Goal: Navigation & Orientation: Go to known website

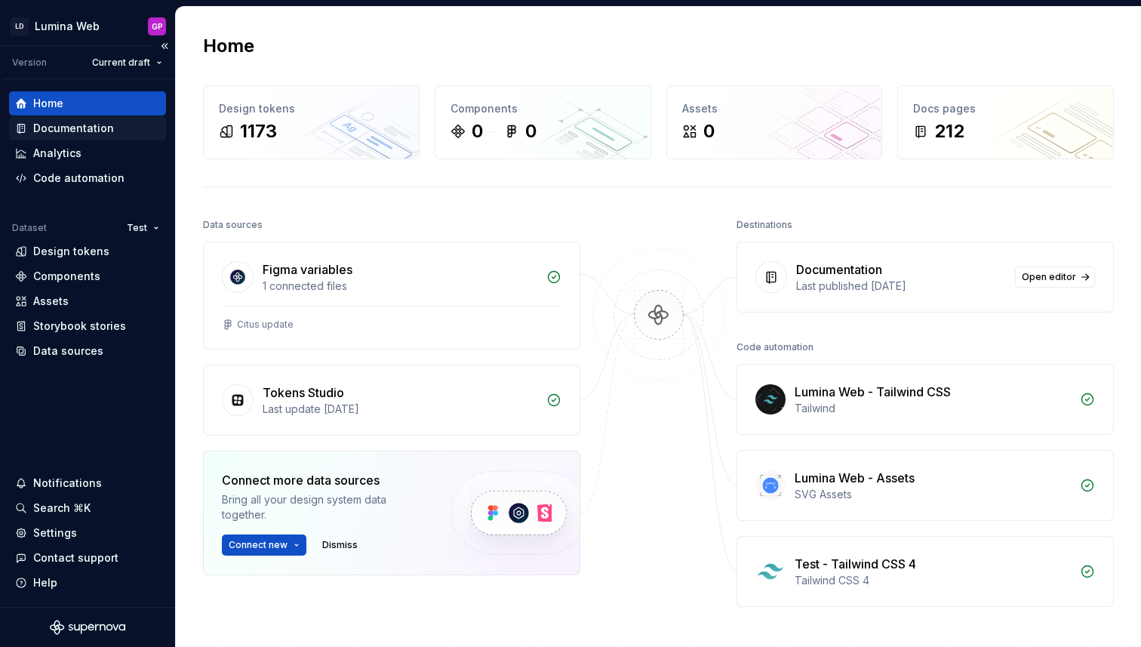
click at [56, 132] on div "Documentation" at bounding box center [73, 128] width 81 height 15
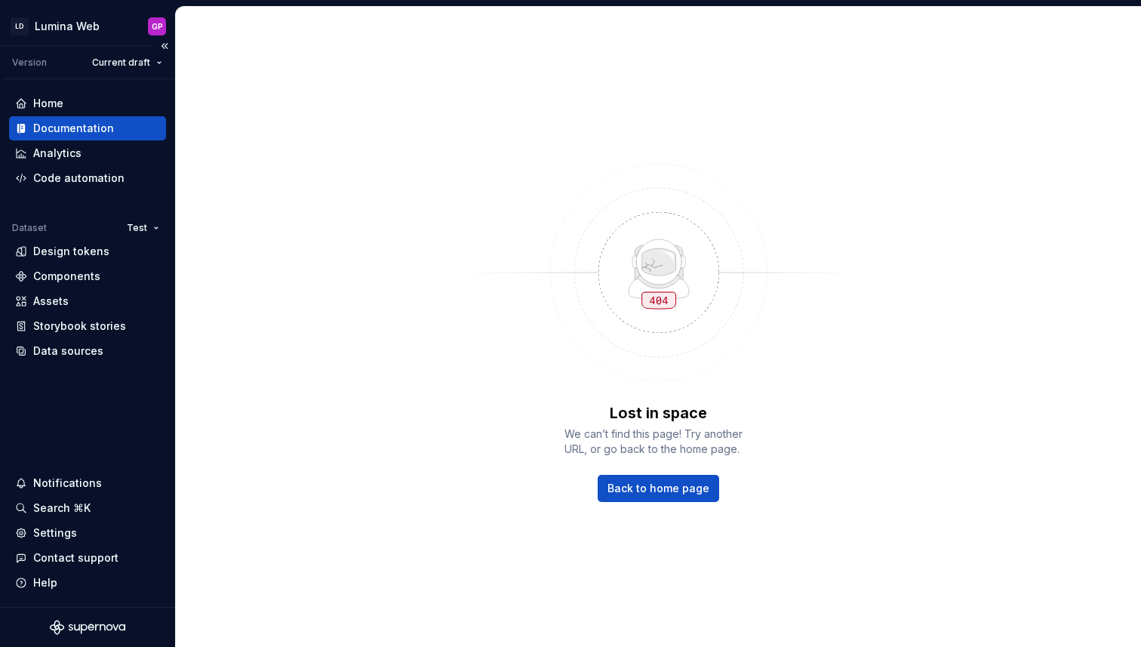
click at [51, 131] on div "Documentation" at bounding box center [73, 128] width 81 height 15
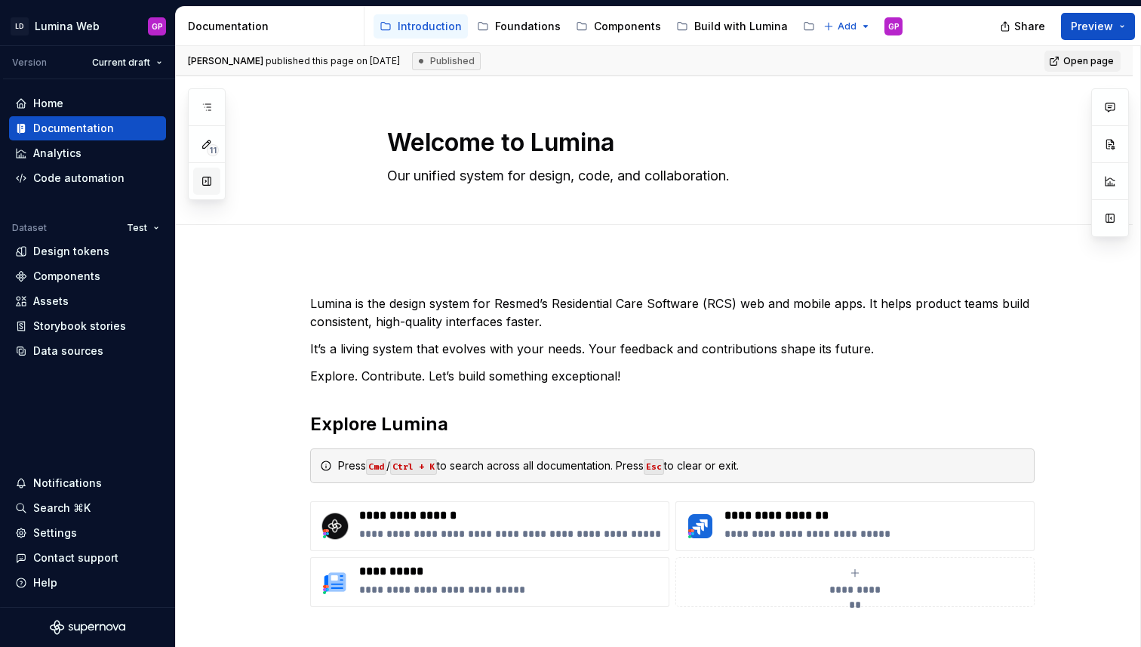
click at [208, 182] on button "button" at bounding box center [206, 181] width 27 height 27
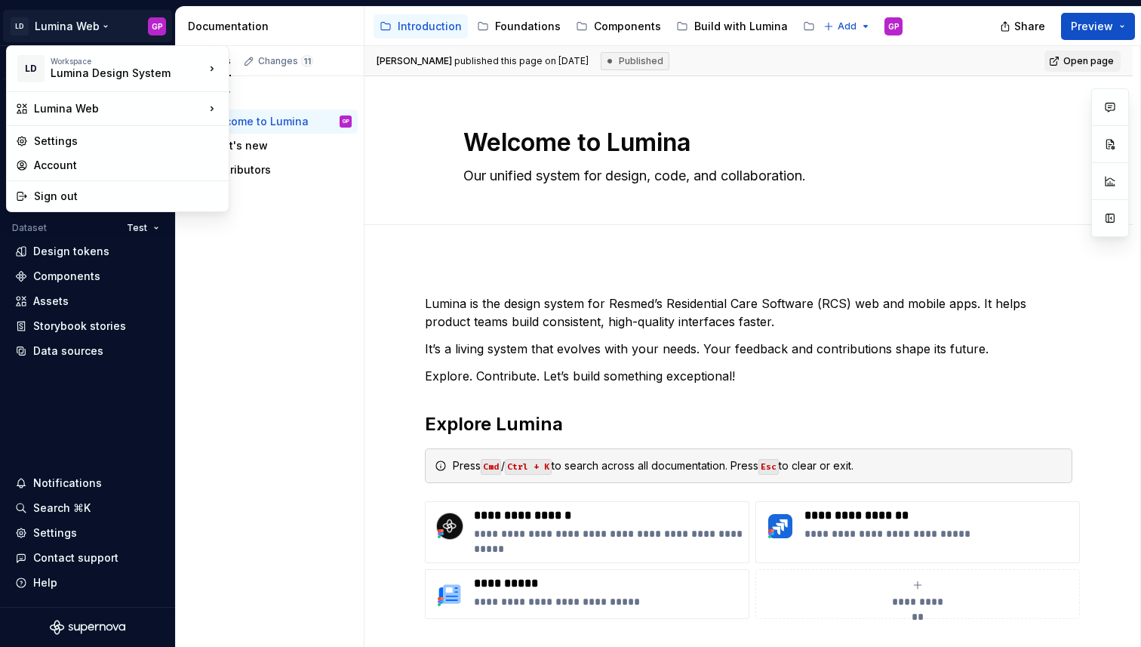
click at [98, 25] on html "LD Lumina Web GP Version Current draft Home Documentation Analytics Code automa…" at bounding box center [570, 323] width 1141 height 647
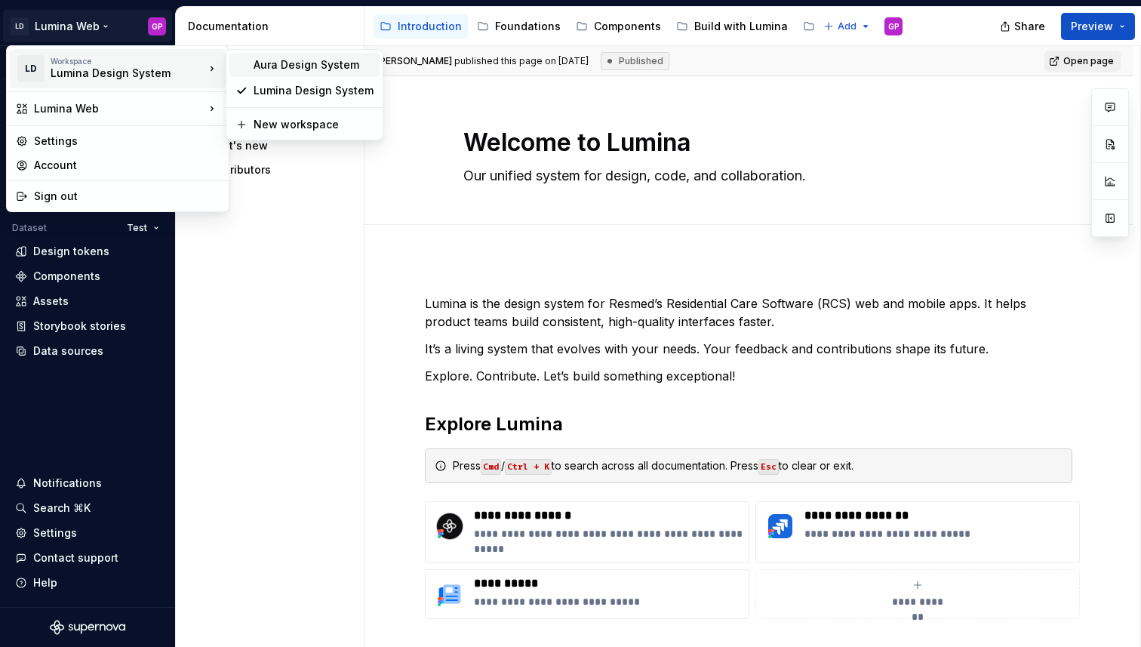
click at [271, 63] on div "Aura Design System" at bounding box center [314, 64] width 120 height 15
type textarea "*"
